Goal: Transaction & Acquisition: Register for event/course

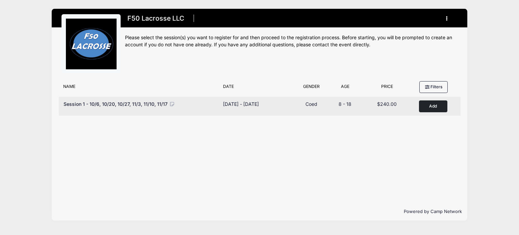
click at [431, 113] on div "Session 1 - 10/6, 10/20, 10/27, 11/3, 11/10, 11/17 Dates Sep 10 - Sep 29, 2025 …" at bounding box center [260, 106] width 402 height 19
click at [431, 104] on button "Add to Cart" at bounding box center [433, 106] width 28 height 12
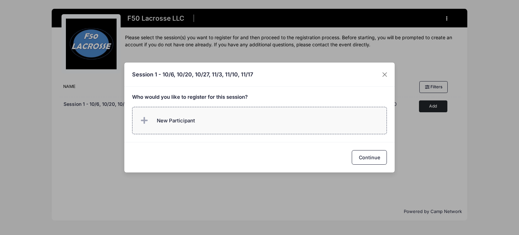
click at [200, 125] on label "New Participant" at bounding box center [259, 120] width 255 height 27
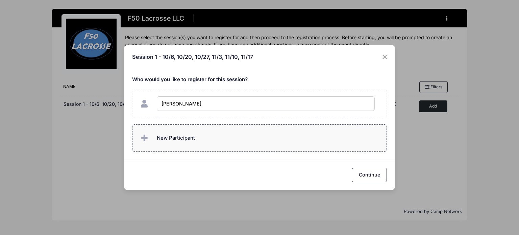
type input "[PERSON_NAME]"
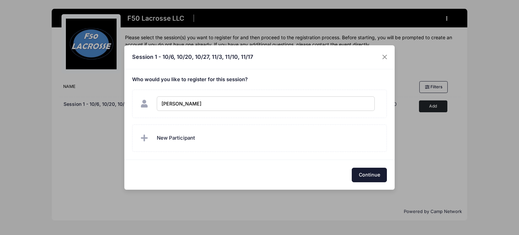
checkbox input "true"
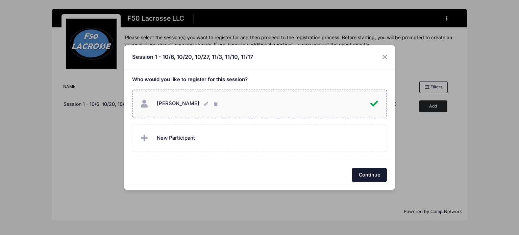
click at [367, 174] on button "Continue" at bounding box center [369, 175] width 35 height 15
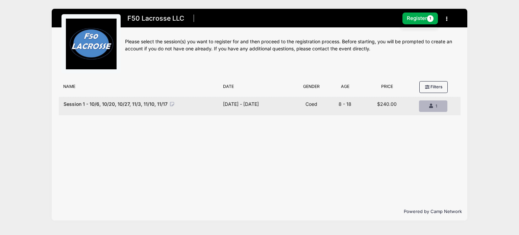
click at [433, 105] on div "1" at bounding box center [433, 106] width 17 height 6
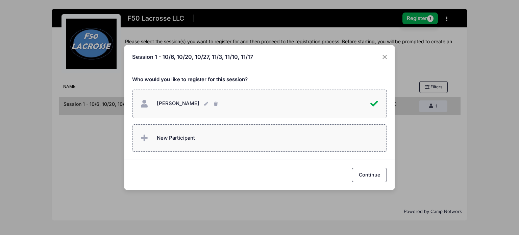
click at [212, 148] on label "New Participant" at bounding box center [259, 137] width 255 height 27
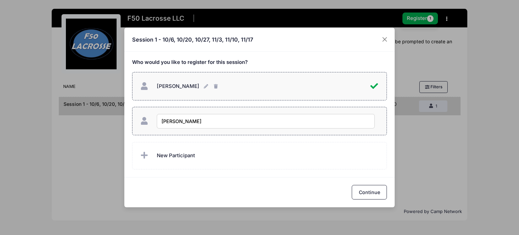
type input "Mason Schroeder"
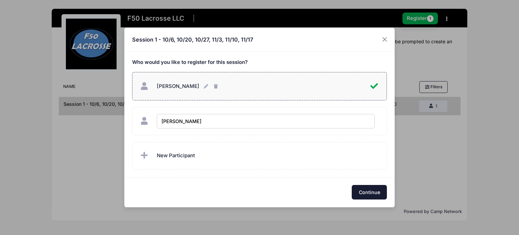
checkbox input "true"
click at [363, 186] on button "Continue" at bounding box center [369, 192] width 35 height 15
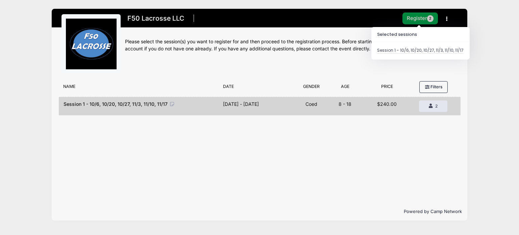
click at [415, 24] on button "Register 2" at bounding box center [420, 18] width 36 height 12
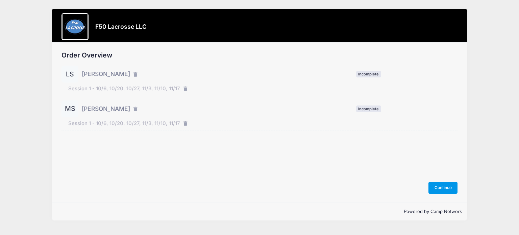
click at [446, 186] on button "Continue" at bounding box center [442, 187] width 29 height 11
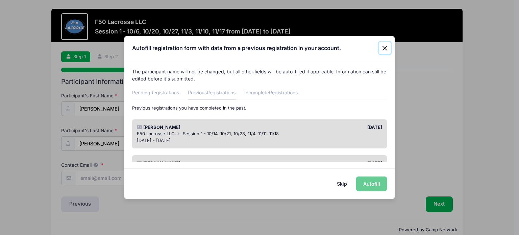
click at [386, 47] on button "Close" at bounding box center [385, 48] width 12 height 12
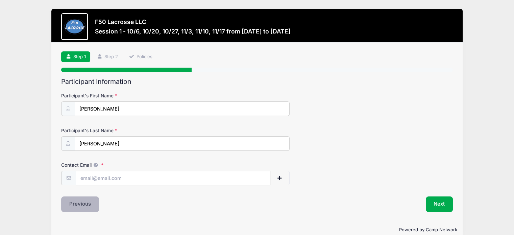
click at [77, 208] on button "Previous" at bounding box center [80, 204] width 38 height 16
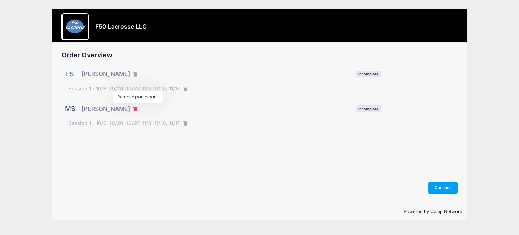
click at [136, 109] on icon "button" at bounding box center [135, 109] width 5 height 0
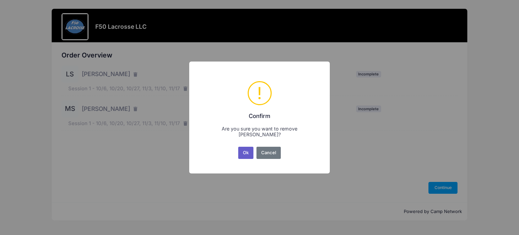
click at [249, 158] on button "Ok" at bounding box center [246, 153] width 16 height 12
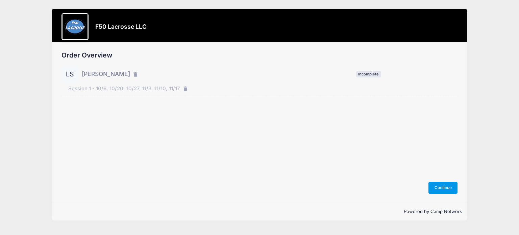
click at [439, 187] on button "Continue" at bounding box center [442, 187] width 29 height 11
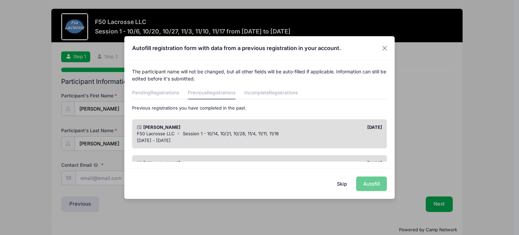
click at [251, 132] on span "Session 1 - 10/14, 10/21, 10/28, 11/4, 11/11, 11/18" at bounding box center [231, 133] width 96 height 5
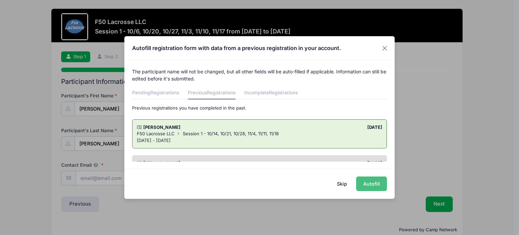
click at [373, 179] on button "Autofill" at bounding box center [371, 183] width 31 height 15
type input "pschro1@gmail.com"
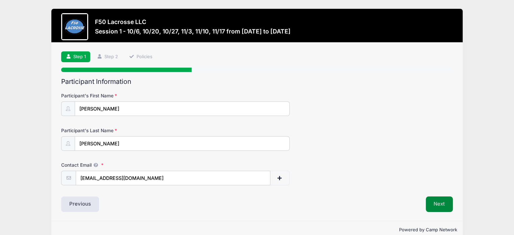
click at [445, 208] on button "Next" at bounding box center [439, 204] width 27 height 16
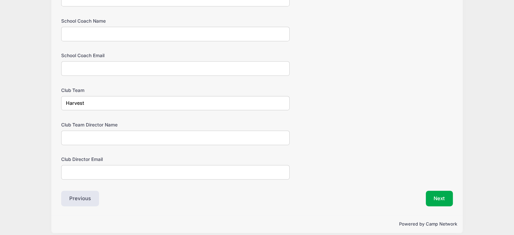
scroll to position [428, 0]
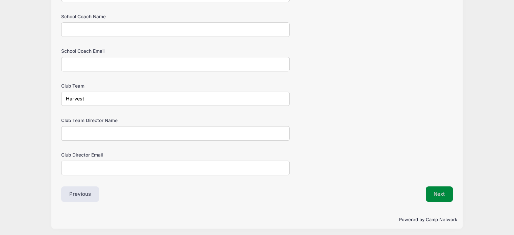
click at [440, 197] on button "Next" at bounding box center [439, 194] width 27 height 16
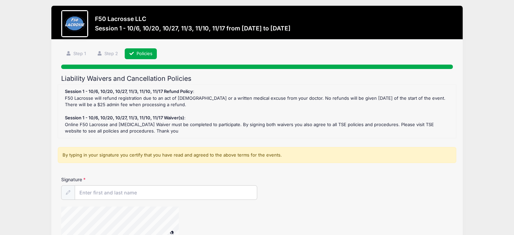
scroll to position [0, 0]
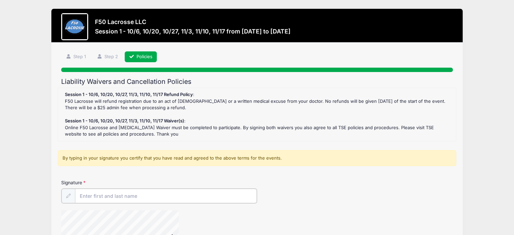
click at [216, 193] on input "Signature" at bounding box center [166, 196] width 182 height 15
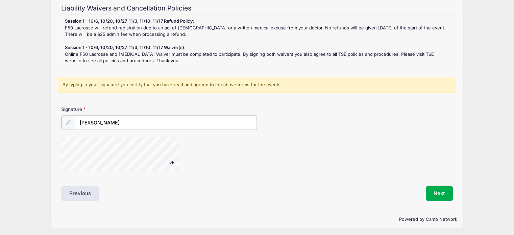
scroll to position [73, 0]
type input "Philip Schroeder"
click at [439, 196] on button "Next" at bounding box center [439, 193] width 27 height 16
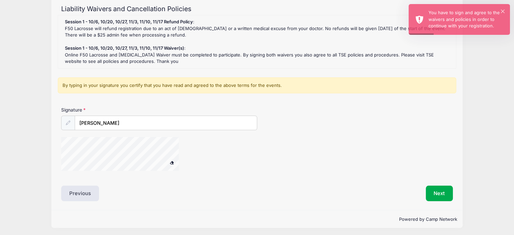
click at [172, 161] on span at bounding box center [172, 162] width 5 height 4
click at [133, 125] on input "Philip Schroeder" at bounding box center [166, 123] width 182 height 15
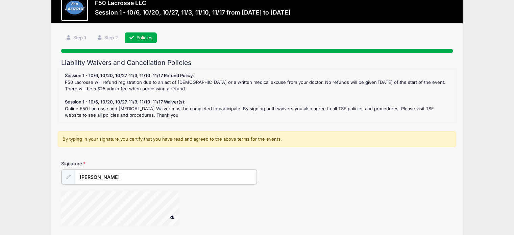
scroll to position [0, 0]
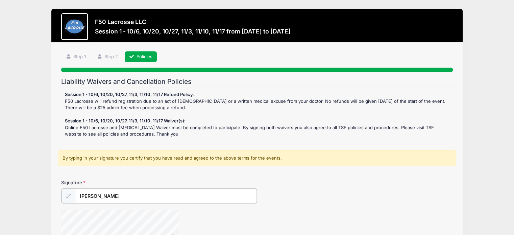
click at [166, 231] on button at bounding box center [172, 235] width 12 height 8
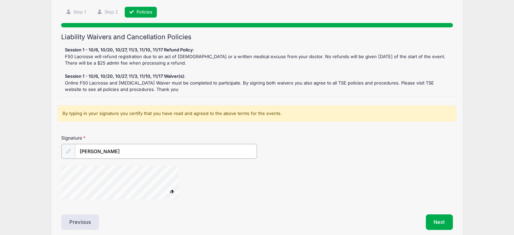
scroll to position [47, 0]
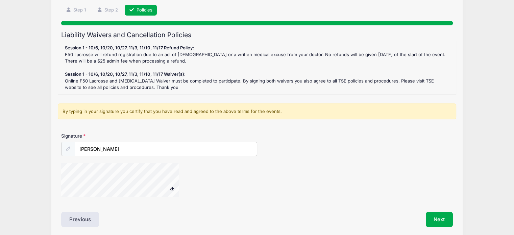
click at [174, 191] on button at bounding box center [172, 188] width 12 height 8
click at [441, 217] on button "Next" at bounding box center [439, 219] width 27 height 16
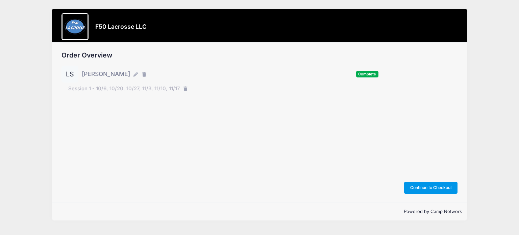
click at [436, 184] on button "Continue to Checkout" at bounding box center [430, 187] width 53 height 11
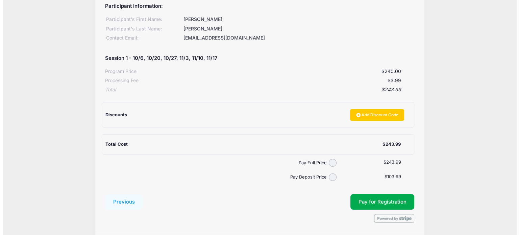
scroll to position [64, 0]
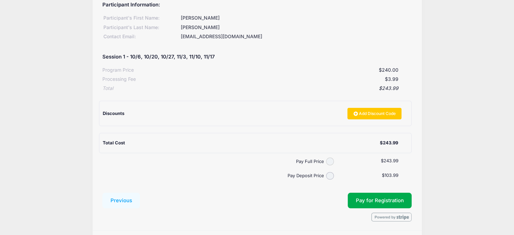
click at [329, 161] on input "Pay Full Price" at bounding box center [330, 161] width 8 height 8
radio input "true"
click at [385, 197] on button "Pay for Registration" at bounding box center [380, 201] width 64 height 16
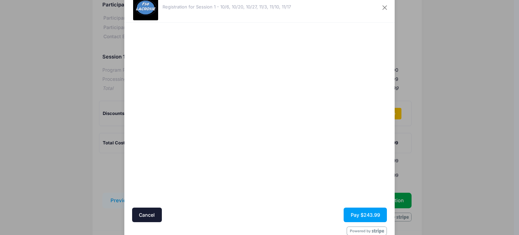
scroll to position [22, 0]
click at [367, 210] on button "Pay $243.99" at bounding box center [365, 214] width 43 height 15
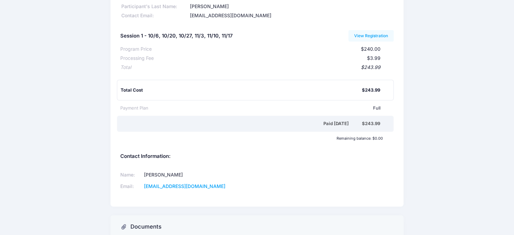
scroll to position [28, 0]
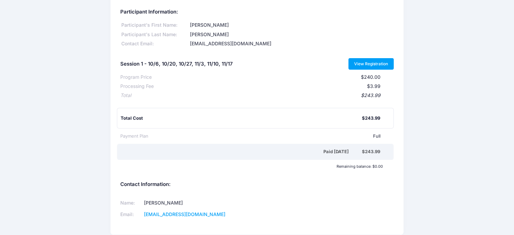
click at [378, 65] on link "View Registration" at bounding box center [371, 63] width 46 height 11
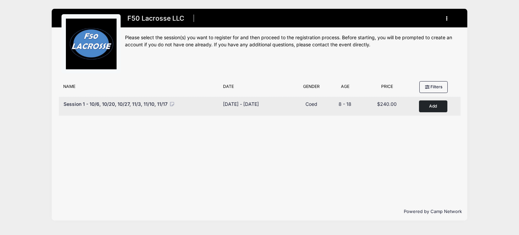
click at [426, 108] on button "Add to Cart" at bounding box center [433, 106] width 28 height 12
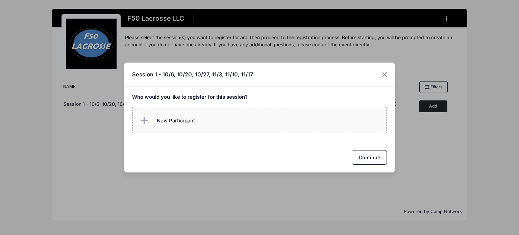
click at [316, 125] on label "New Participant" at bounding box center [259, 120] width 255 height 27
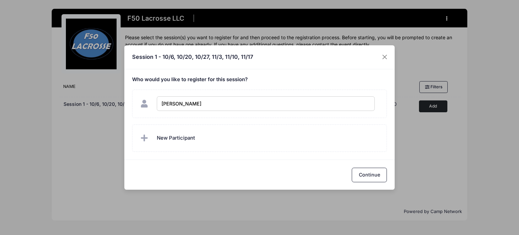
type input "Mason Schroeder"
checkbox input "true"
click at [366, 178] on button "Continue" at bounding box center [369, 175] width 35 height 15
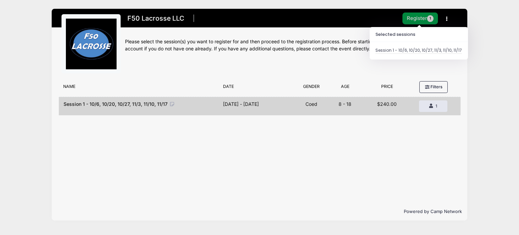
click at [421, 23] on button "Register 1" at bounding box center [420, 18] width 36 height 12
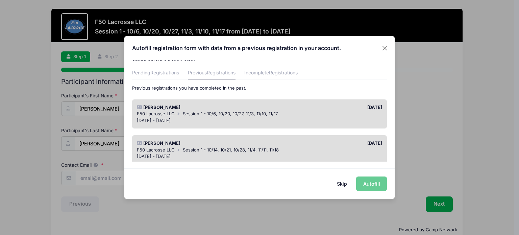
scroll to position [30, 0]
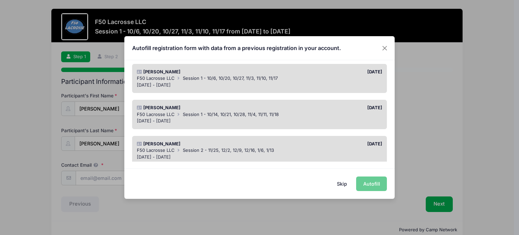
drag, startPoint x: 362, startPoint y: 101, endPoint x: 359, endPoint y: 158, distance: 56.8
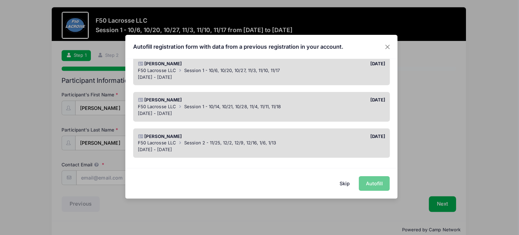
scroll to position [0, 0]
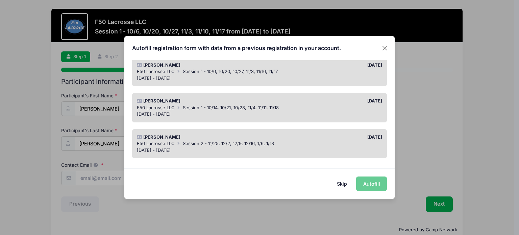
click at [388, 98] on div "The participant name will not be changed, but all other fields will be auto-fil…" at bounding box center [259, 110] width 270 height 101
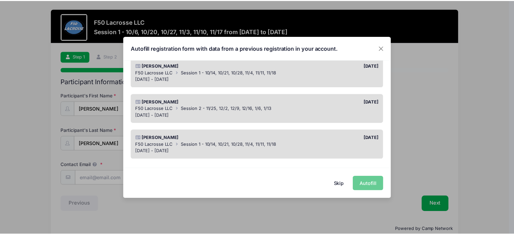
scroll to position [110, 0]
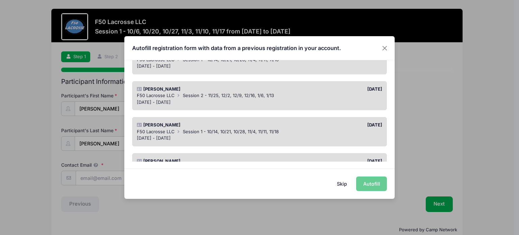
click at [305, 135] on div "Sep 26 - Oct 6, 2024" at bounding box center [260, 138] width 246 height 7
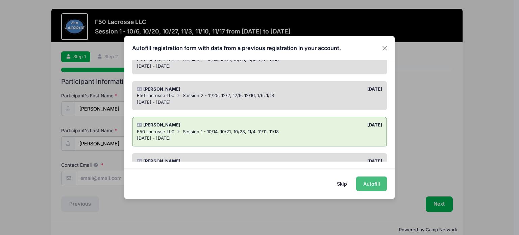
click at [369, 184] on button "Autofill" at bounding box center [371, 183] width 31 height 15
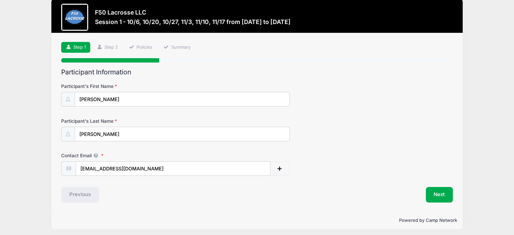
scroll to position [11, 0]
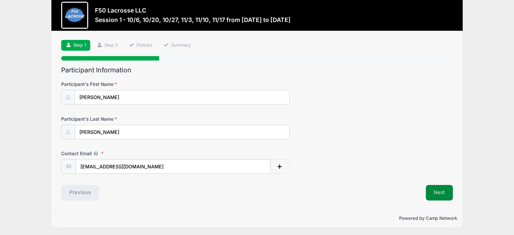
click at [445, 194] on button "Next" at bounding box center [439, 193] width 27 height 16
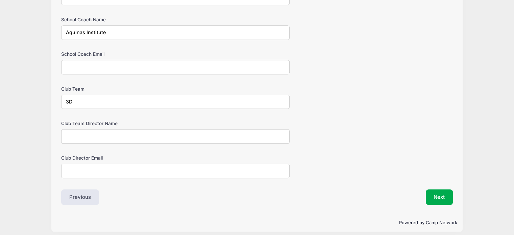
scroll to position [428, 0]
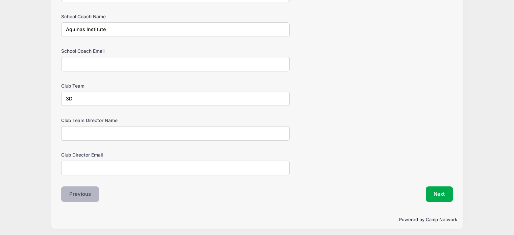
click at [75, 189] on button "Previous" at bounding box center [80, 194] width 38 height 16
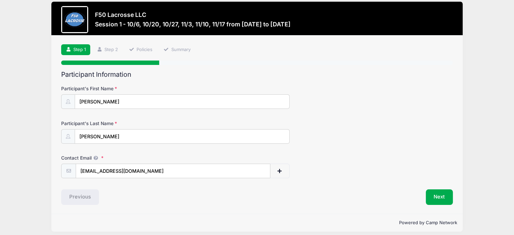
scroll to position [0, 0]
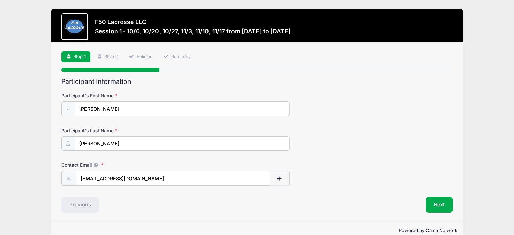
drag, startPoint x: 142, startPoint y: 176, endPoint x: 5, endPoint y: 157, distance: 138.8
click at [5, 157] on div "F50 Lacrosse LLC Session 1 - 10/6, 10/20, 10/27, 11/3, 11/10, 11/17 from 09/10 …" at bounding box center [257, 124] width 514 height 248
type input "[EMAIL_ADDRESS][DOMAIN_NAME]"
click at [443, 202] on button "Next" at bounding box center [439, 204] width 27 height 16
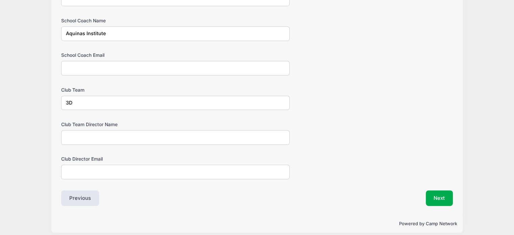
scroll to position [428, 0]
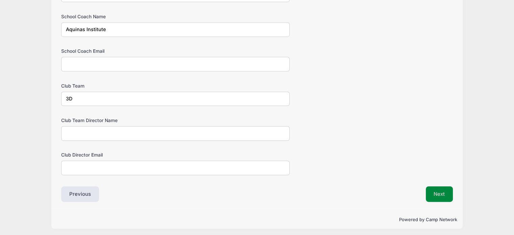
click at [446, 192] on button "Next" at bounding box center [439, 194] width 27 height 16
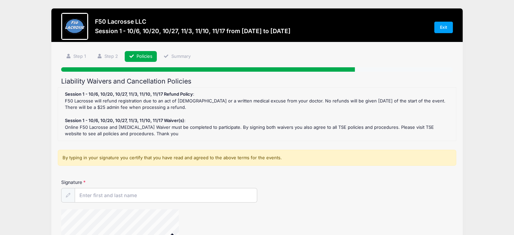
scroll to position [0, 0]
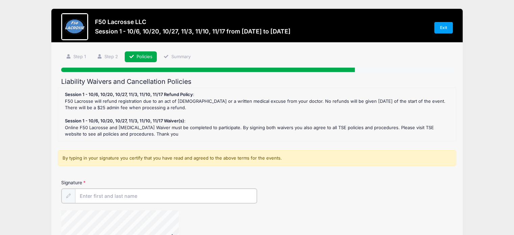
click at [185, 190] on input "Signature" at bounding box center [166, 196] width 182 height 15
type input "Philip Schroeder"
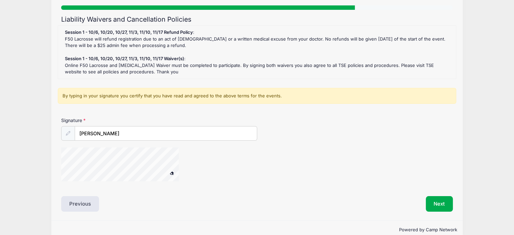
scroll to position [63, 0]
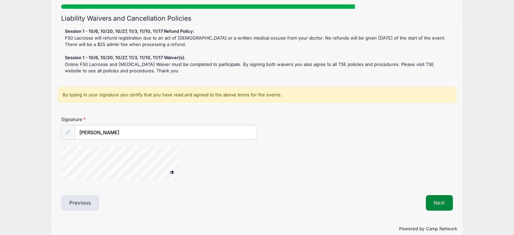
click at [436, 202] on button "Next" at bounding box center [439, 203] width 27 height 16
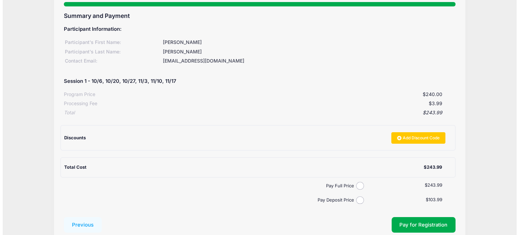
scroll to position [66, 0]
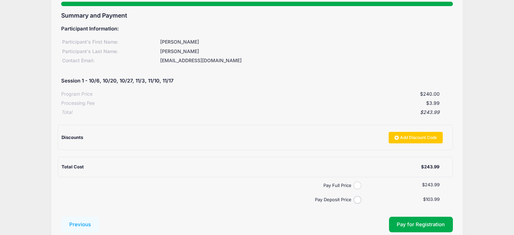
click at [358, 186] on input "Pay Full Price" at bounding box center [357, 185] width 8 height 8
radio input "true"
click at [427, 221] on button "Pay for Registration" at bounding box center [421, 225] width 64 height 16
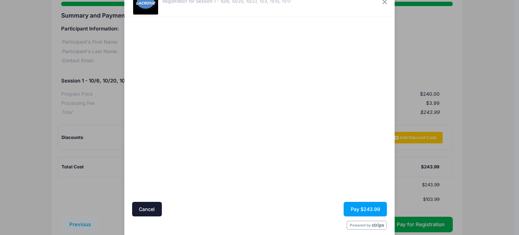
scroll to position [14, 0]
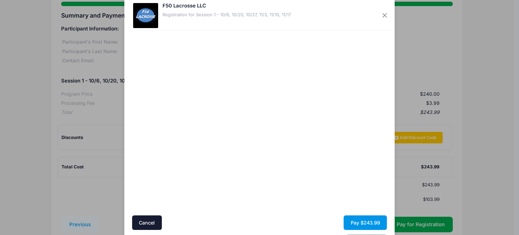
click at [350, 220] on button "Pay $243.99" at bounding box center [365, 222] width 43 height 15
click at [363, 220] on button "Pay $243.99" at bounding box center [365, 222] width 43 height 15
